Goal: Information Seeking & Learning: Learn about a topic

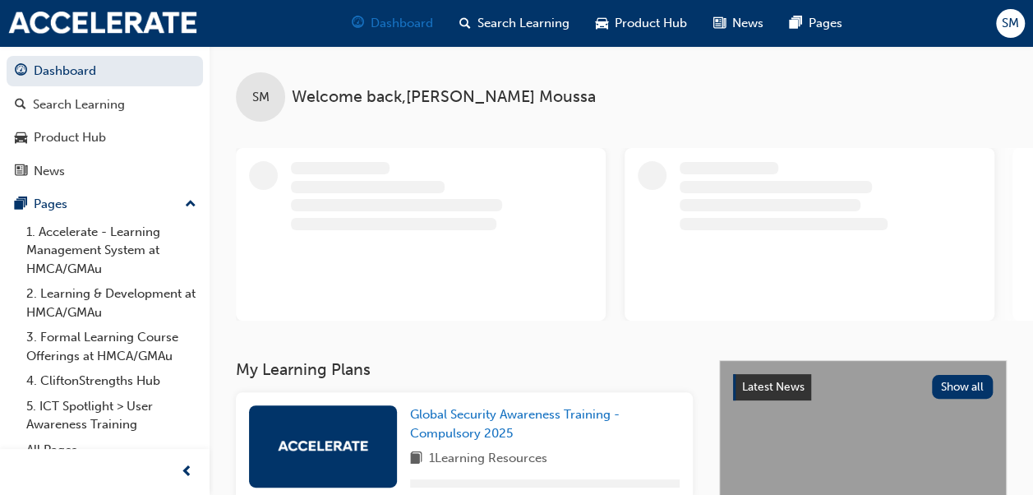
click at [371, 33] on div "Dashboard" at bounding box center [393, 24] width 108 height 34
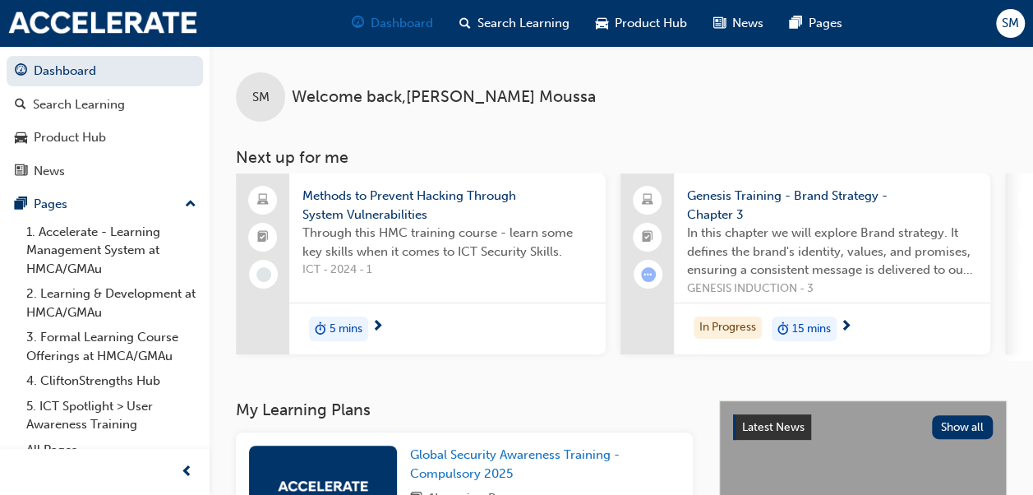
click at [396, 25] on span "Dashboard" at bounding box center [402, 23] width 62 height 19
click at [397, 26] on span "Dashboard" at bounding box center [402, 23] width 62 height 19
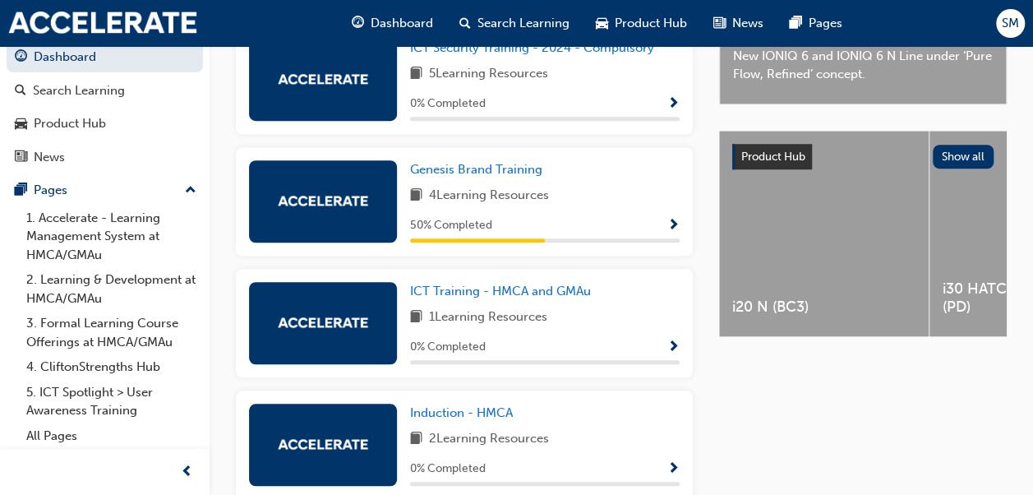
scroll to position [542, 0]
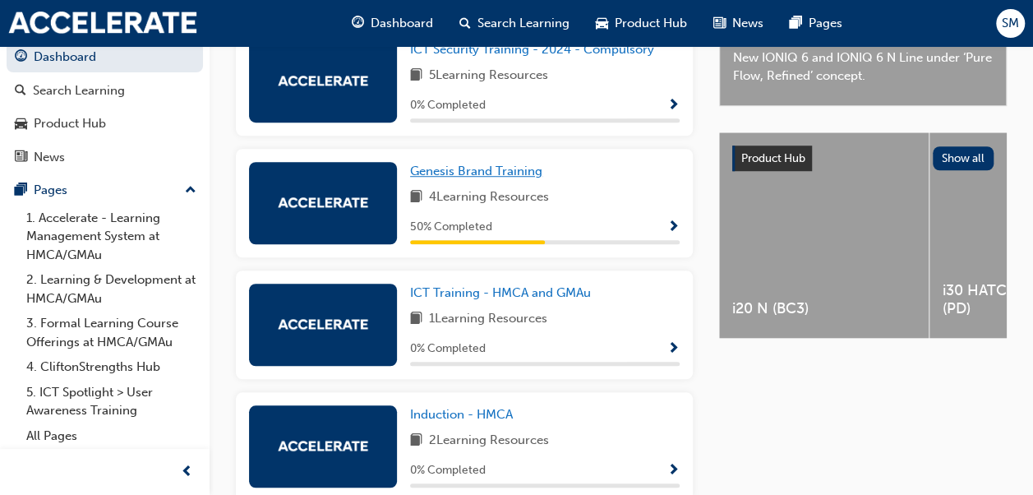
click at [493, 171] on span "Genesis Brand Training" at bounding box center [476, 171] width 132 height 15
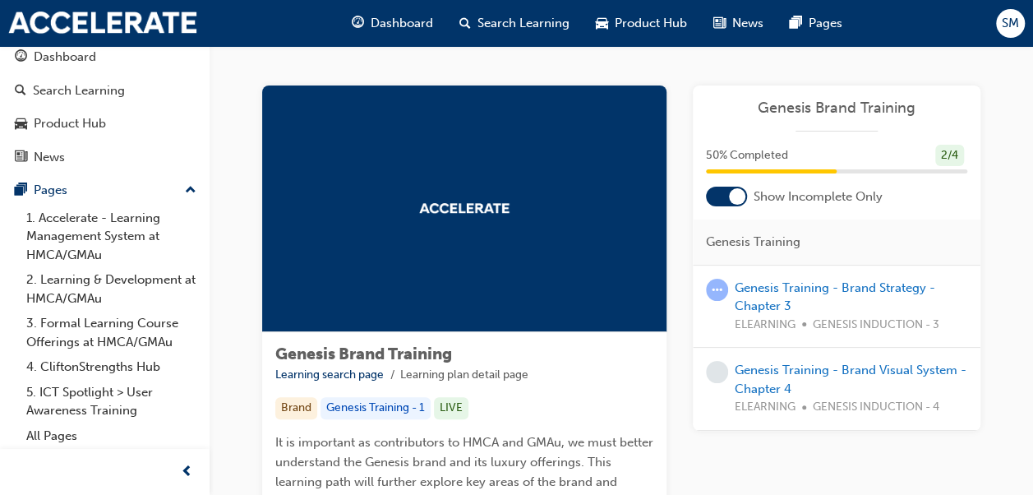
click at [493, 171] on div at bounding box center [464, 208] width 404 height 247
click at [759, 300] on link "Genesis Training - Brand Strategy - Chapter 3" at bounding box center [835, 297] width 201 height 34
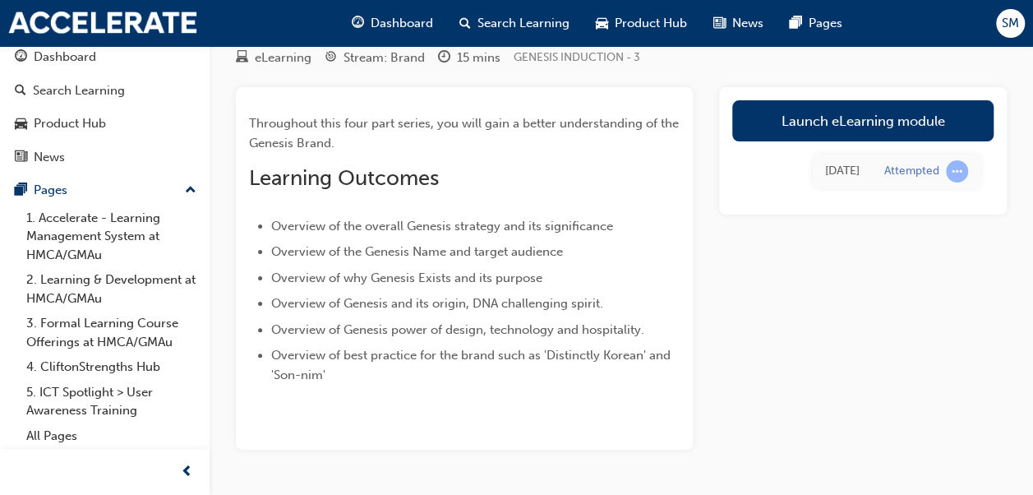
scroll to position [59, 0]
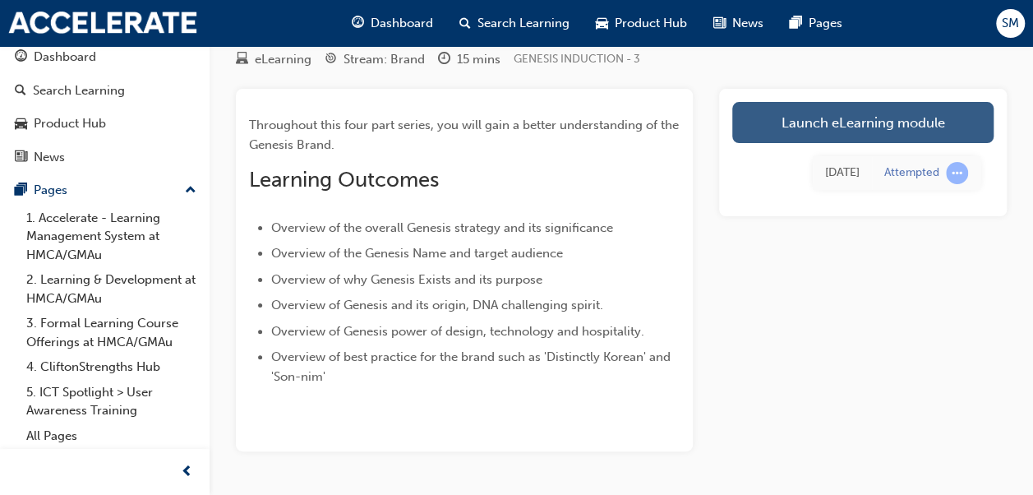
click at [817, 115] on link "Launch eLearning module" at bounding box center [862, 122] width 261 height 41
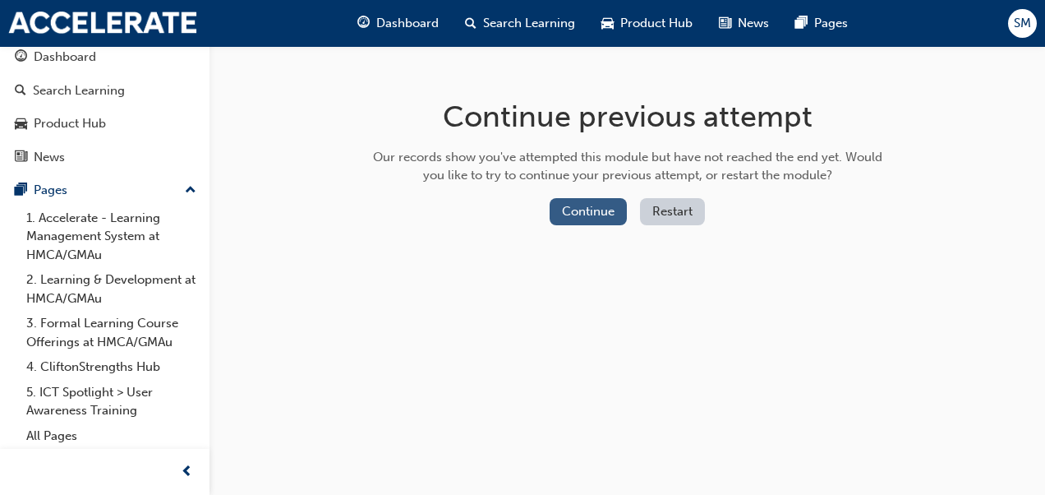
click at [602, 216] on button "Continue" at bounding box center [588, 211] width 77 height 27
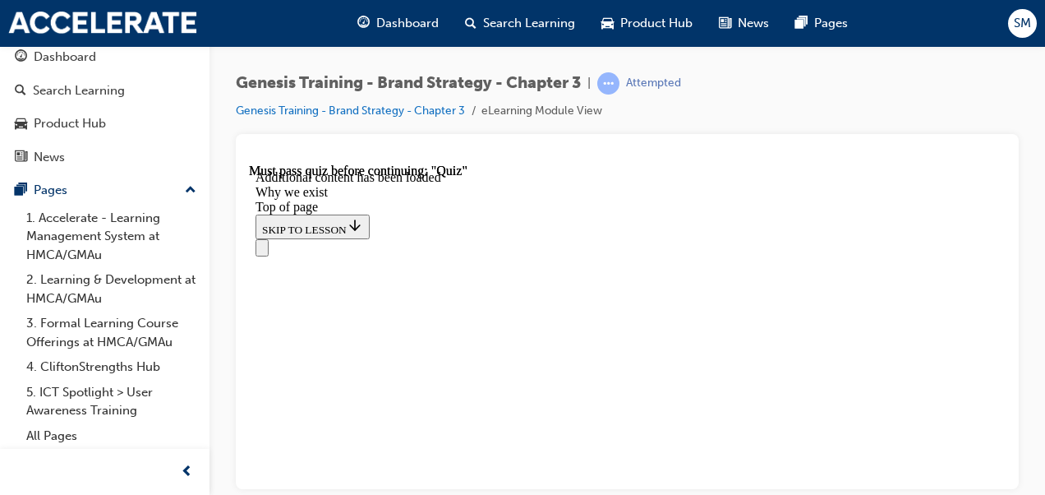
scroll to position [1502, 0]
